Goal: Find specific fact: Find specific fact

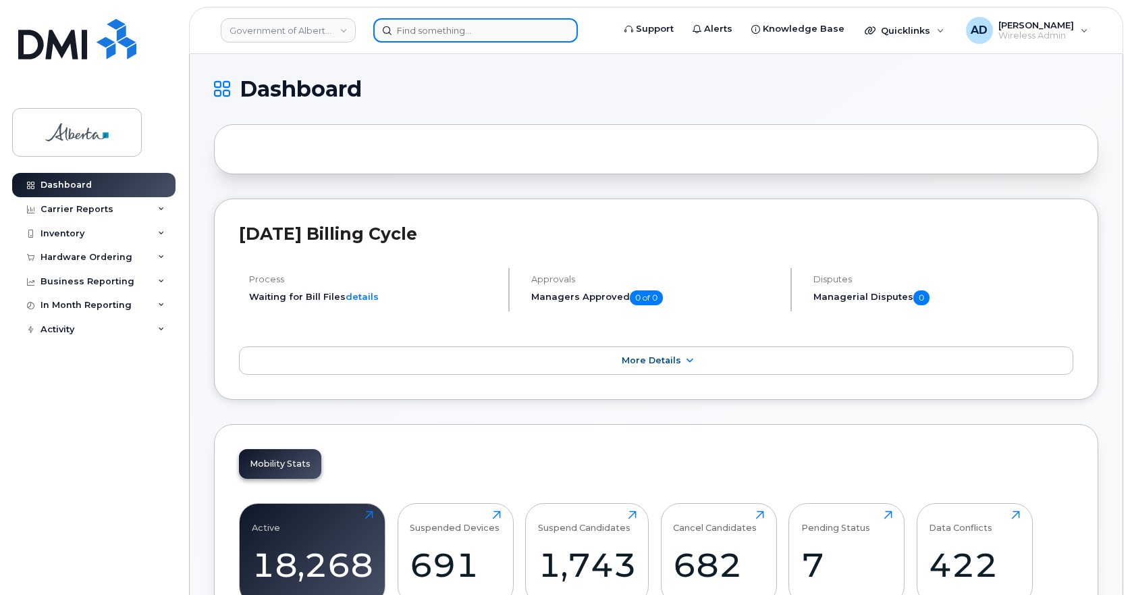
click at [464, 37] on input at bounding box center [475, 30] width 205 height 24
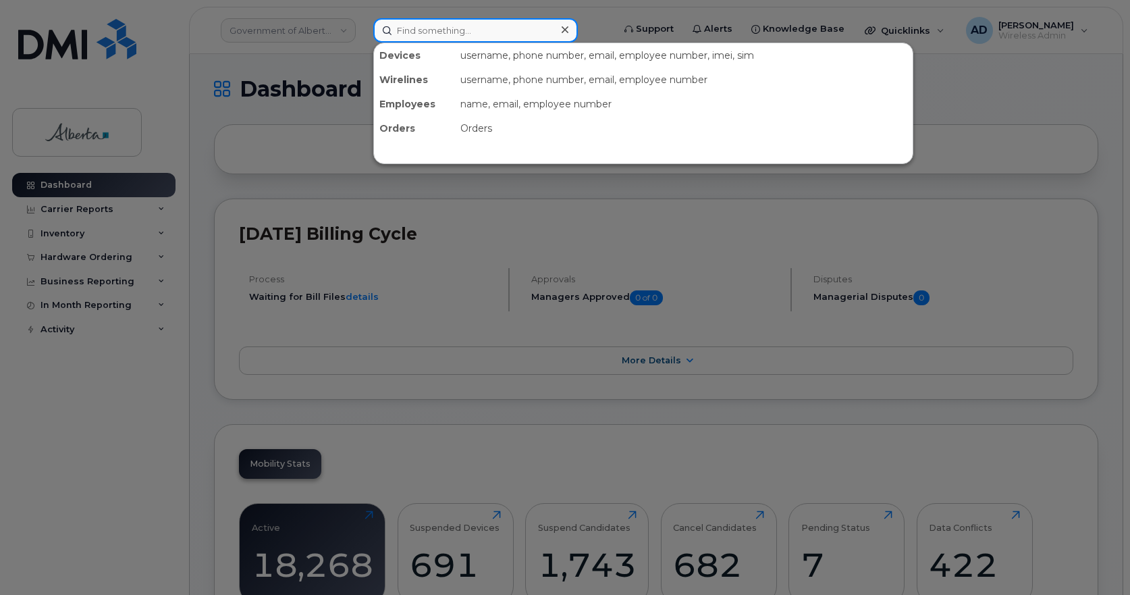
paste input "[PERSON_NAME]"
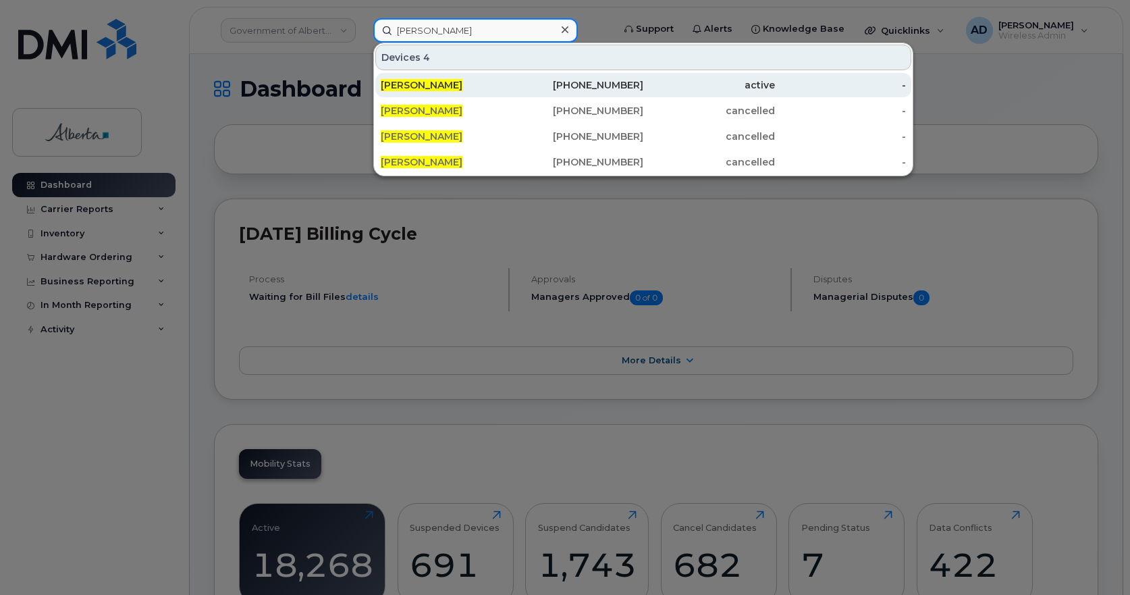
type input "[PERSON_NAME]"
click at [443, 83] on span "[PERSON_NAME]" at bounding box center [422, 85] width 82 height 12
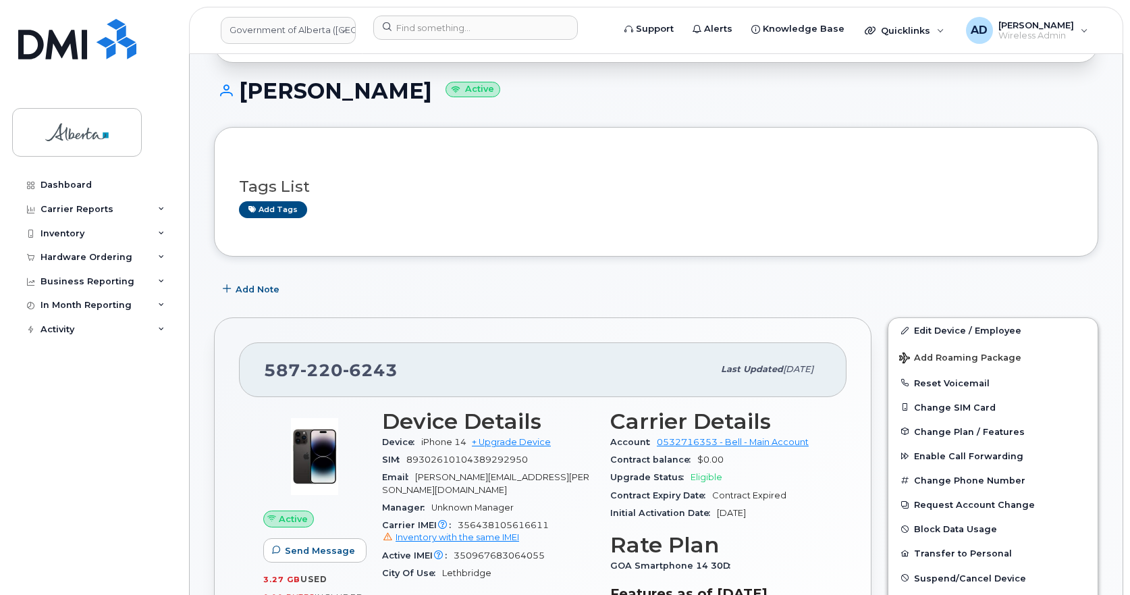
scroll to position [202, 0]
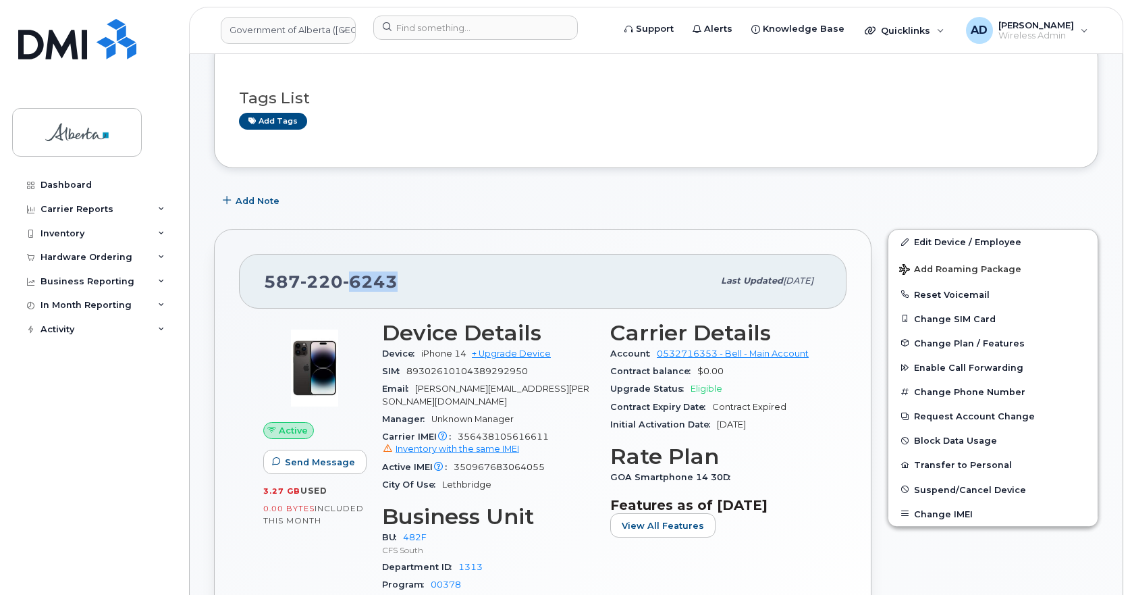
drag, startPoint x: 349, startPoint y: 276, endPoint x: 425, endPoint y: 280, distance: 76.4
click at [425, 280] on div "[PHONE_NUMBER]" at bounding box center [488, 281] width 449 height 28
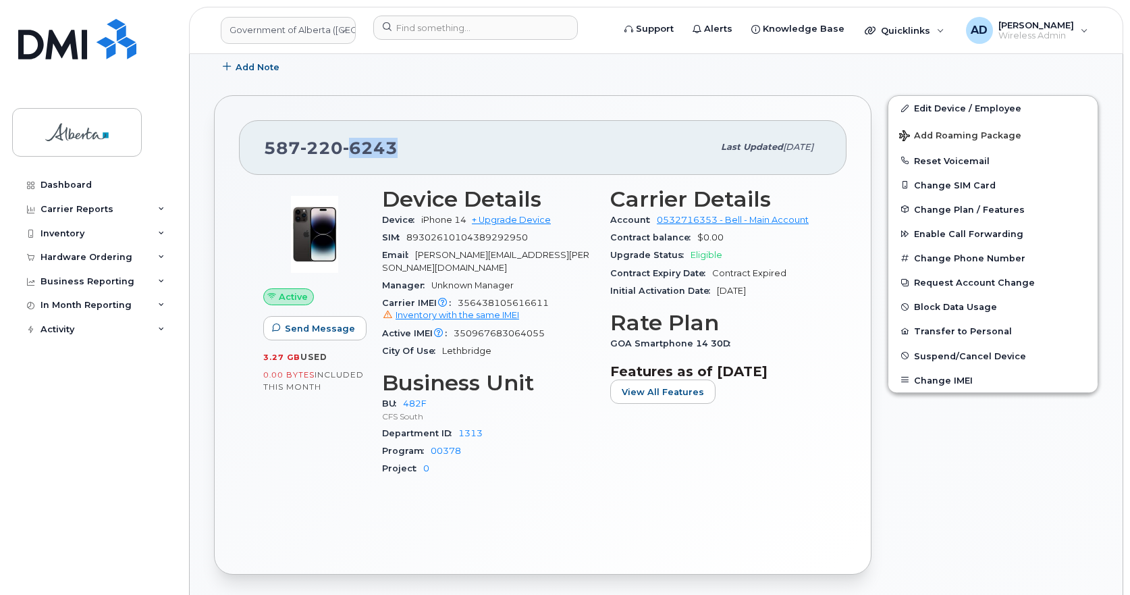
scroll to position [337, 0]
drag, startPoint x: 498, startPoint y: 235, endPoint x: 537, endPoint y: 239, distance: 38.7
click at [537, 239] on div "SIM [TECHNICAL_ID]" at bounding box center [488, 236] width 212 height 18
click at [374, 151] on span "6243" at bounding box center [370, 146] width 55 height 20
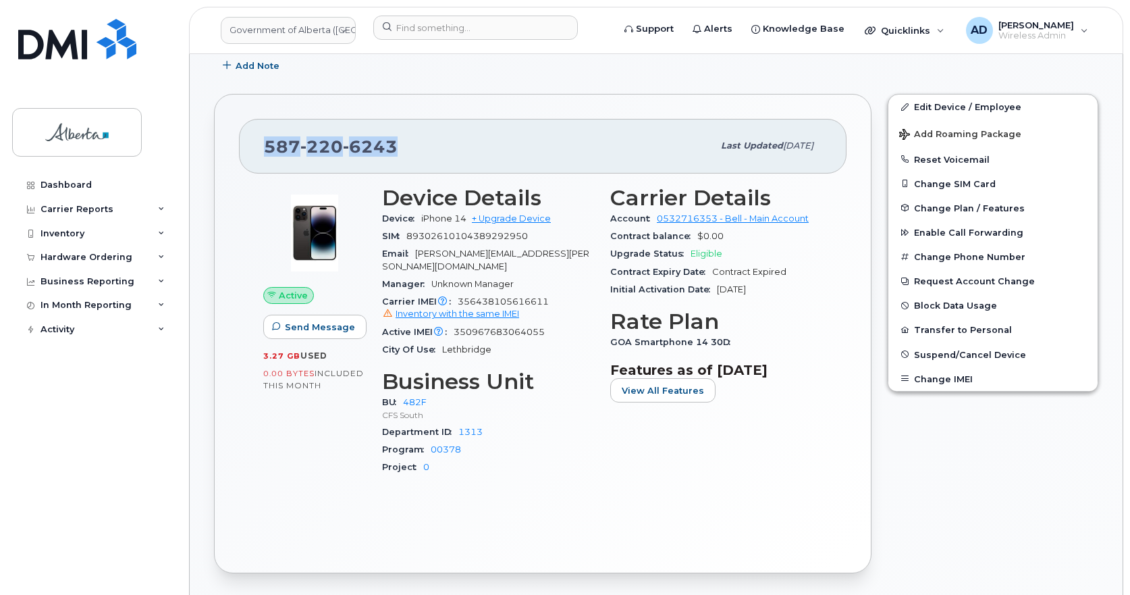
copy span "[PHONE_NUMBER]"
